Goal: Task Accomplishment & Management: Manage account settings

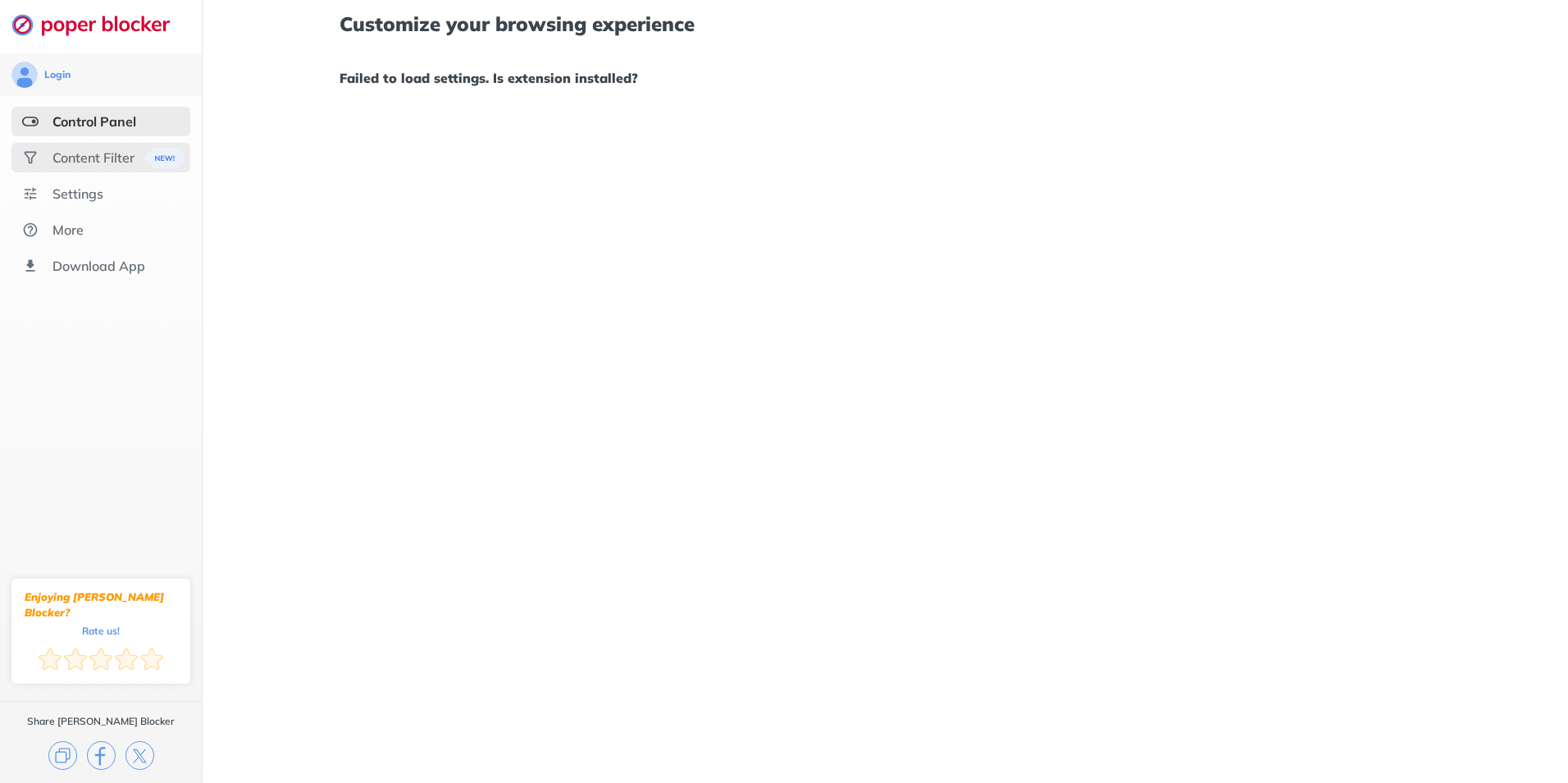
click at [107, 151] on div "Content Filter" at bounding box center [93, 157] width 82 height 16
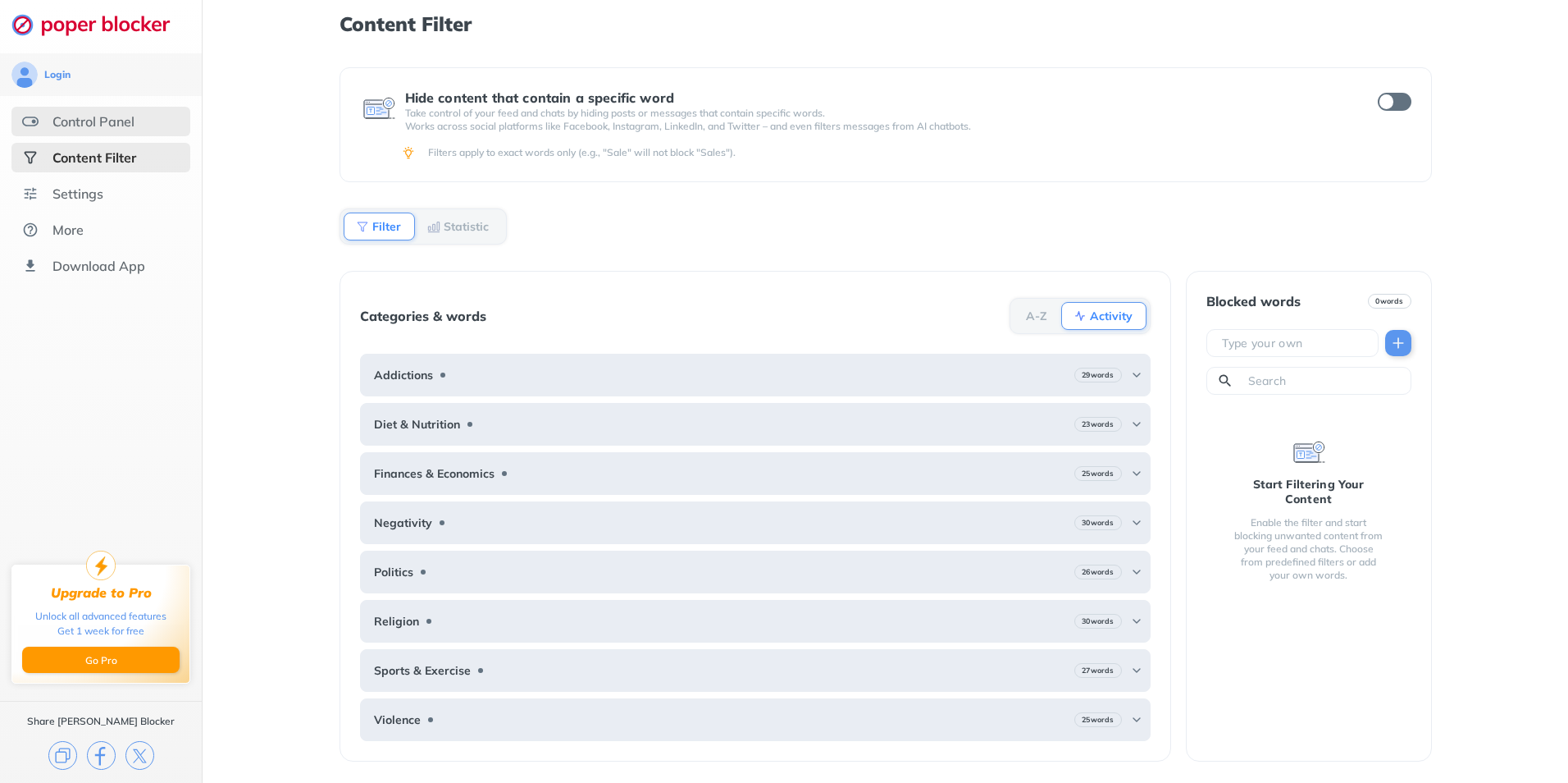
click at [121, 122] on div "Control Panel" at bounding box center [93, 121] width 82 height 16
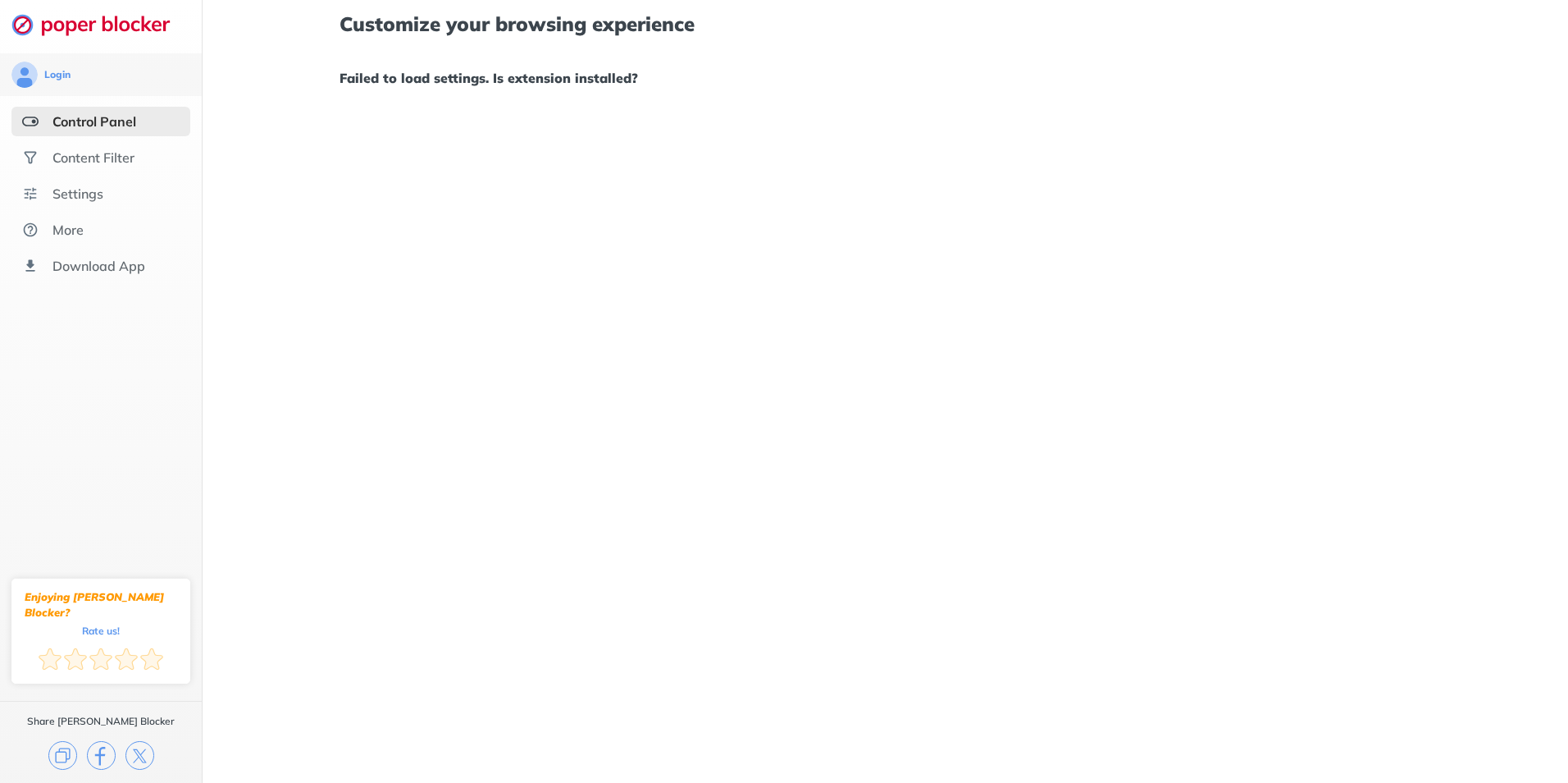
drag, startPoint x: 500, startPoint y: 82, endPoint x: 534, endPoint y: 85, distance: 34.1
click at [501, 82] on h1 "Failed to load settings. Is extension installed?" at bounding box center [886, 78] width 1092 height 21
click at [69, 261] on div "Download App" at bounding box center [98, 266] width 93 height 16
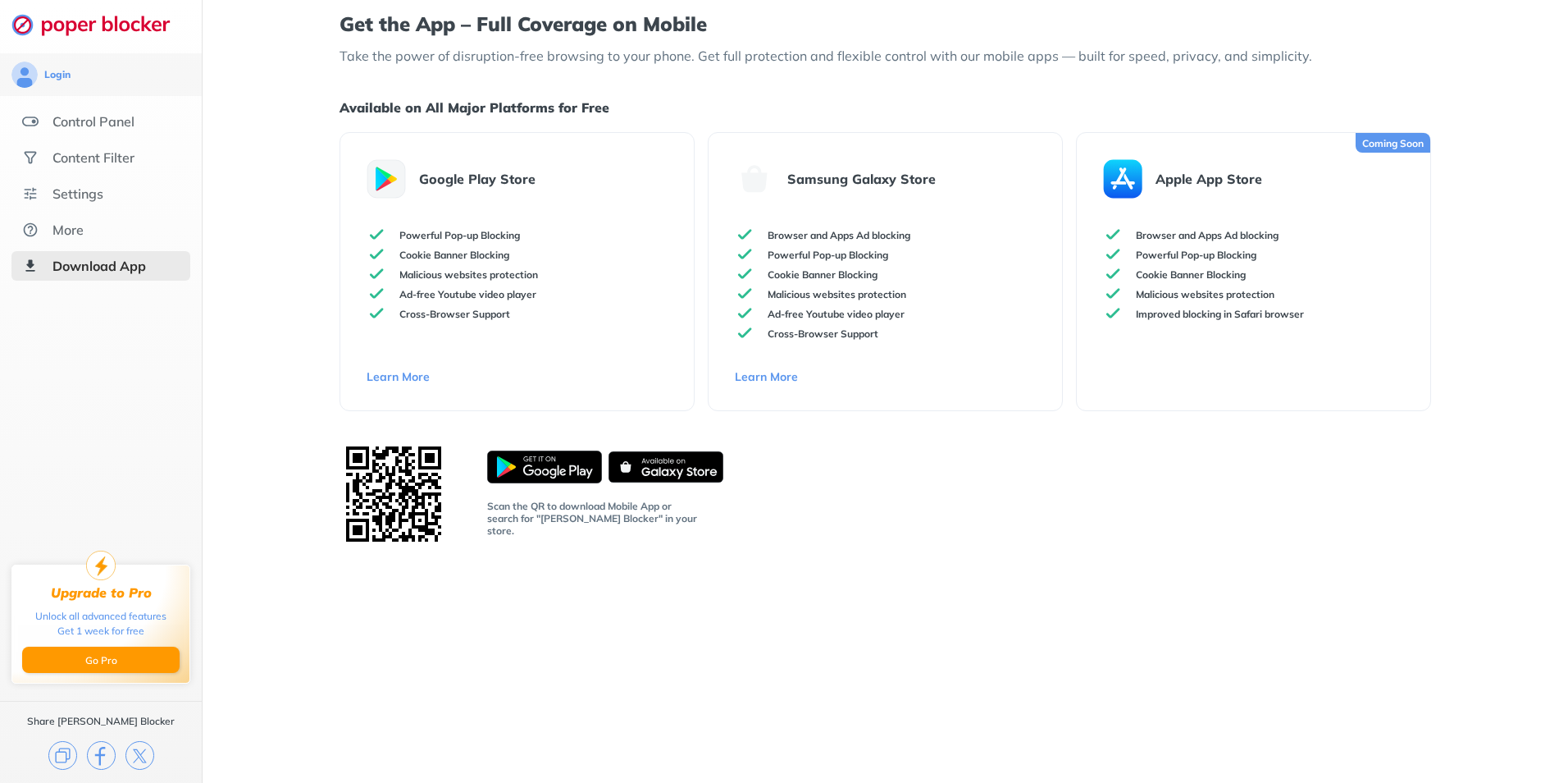
click at [69, 137] on ul "Control Panel Content Filter Settings More Download App" at bounding box center [100, 193] width 202 height 174
click at [87, 132] on div "Control Panel" at bounding box center [100, 121] width 179 height 30
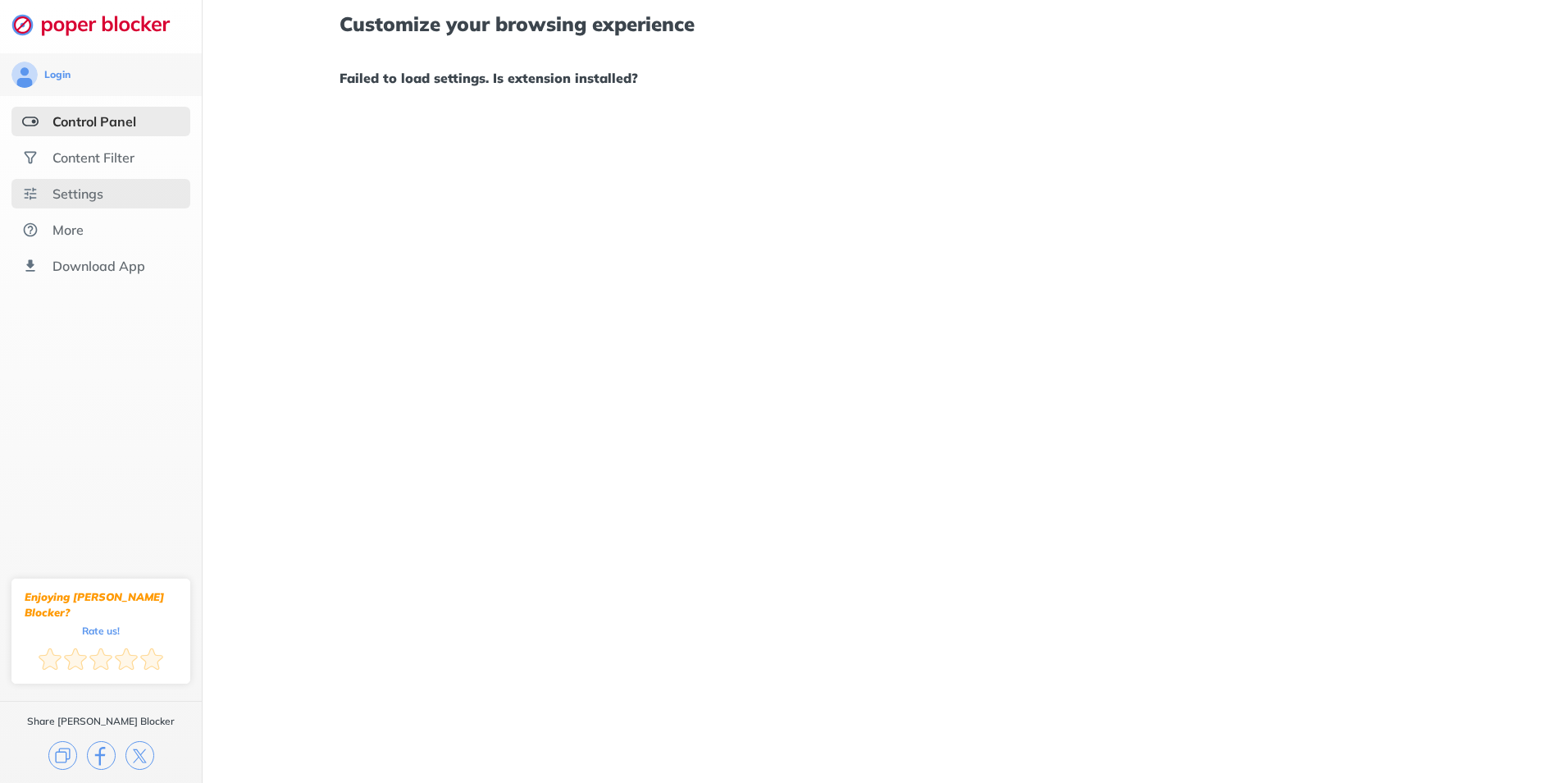
click at [69, 191] on div "Settings" at bounding box center [77, 193] width 51 height 16
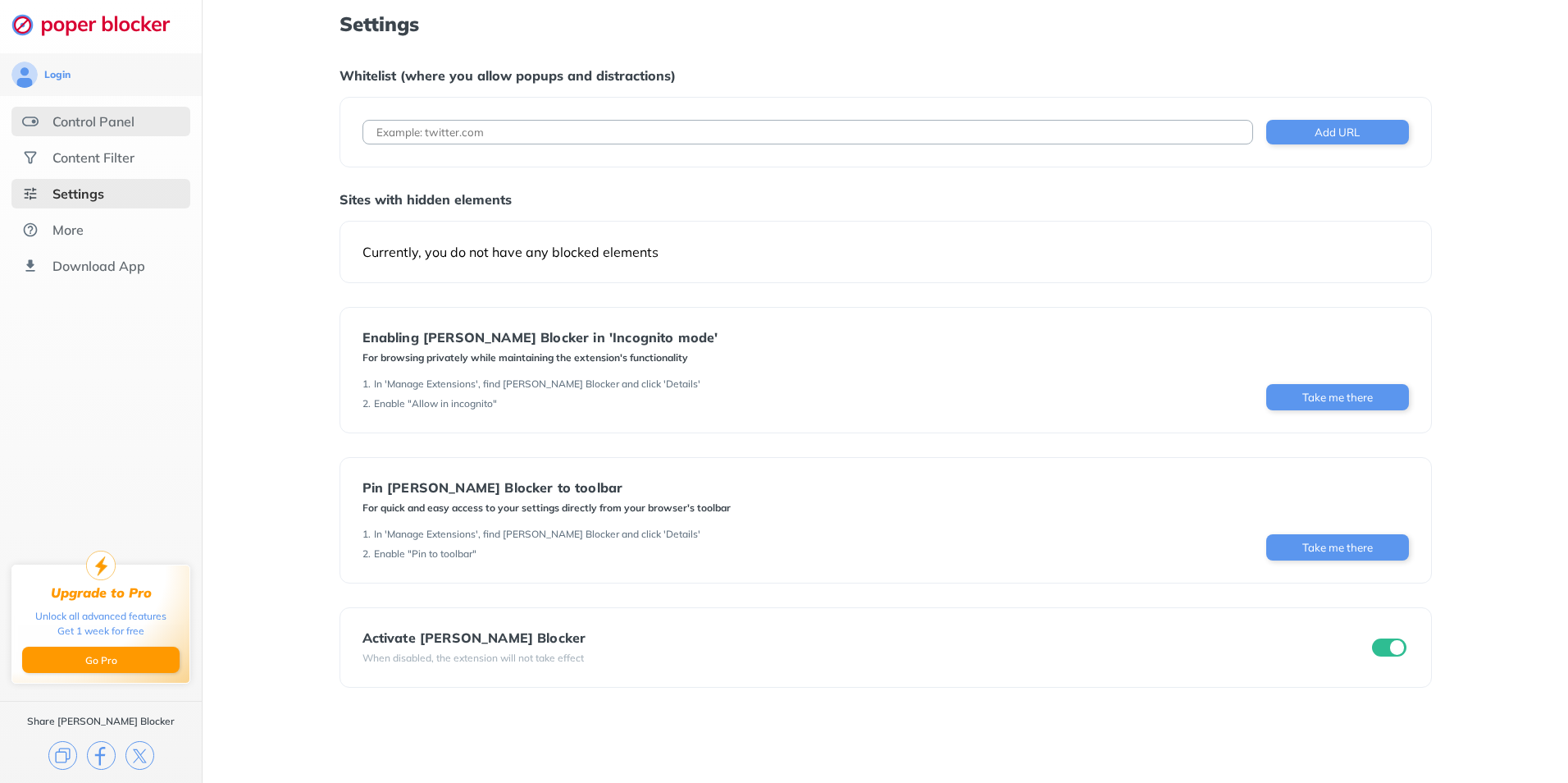
click at [98, 128] on div "Control Panel" at bounding box center [93, 121] width 82 height 16
